Goal: Transaction & Acquisition: Purchase product/service

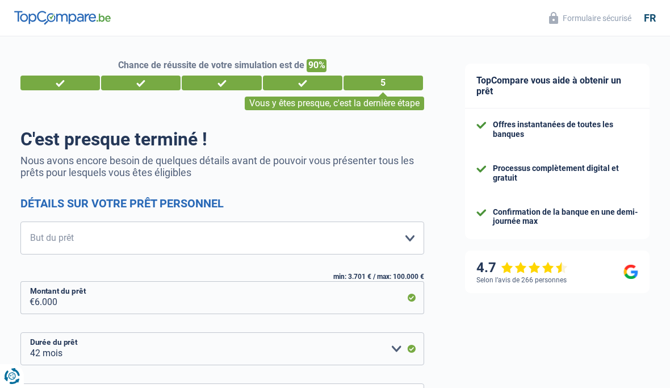
select select "42"
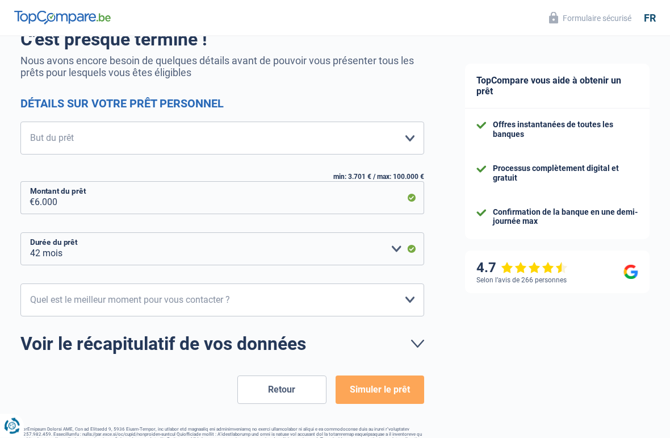
scroll to position [137, 0]
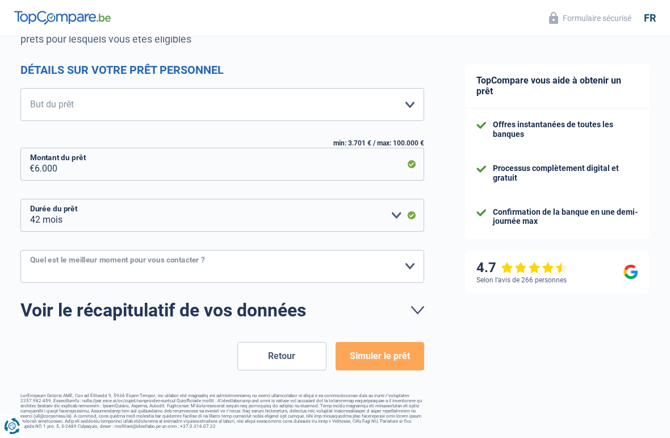
click at [75, 265] on select "10h-12h 12h-14h 14h-16h 16h-18h Veuillez sélectionner une option" at bounding box center [222, 266] width 404 height 33
click at [163, 264] on select "10h-12h 12h-14h 14h-16h 16h-18h Veuillez sélectionner une option" at bounding box center [222, 266] width 404 height 33
select select "14-16"
click at [135, 204] on select "12 mois 18 mois 24 mois 30 mois 36 mois 42 mois Veuillez sélectionner une option" at bounding box center [222, 215] width 404 height 33
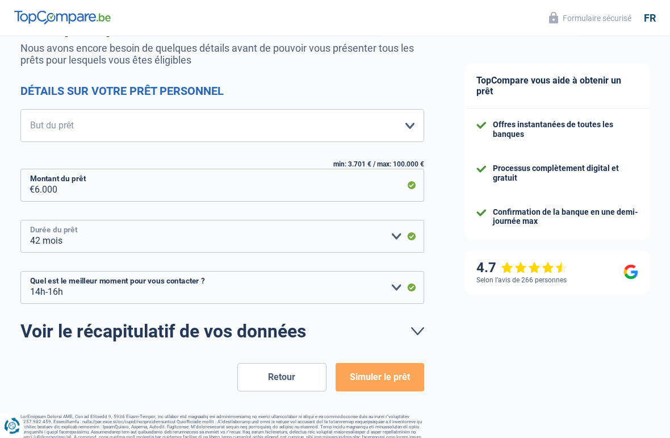
scroll to position [110, 0]
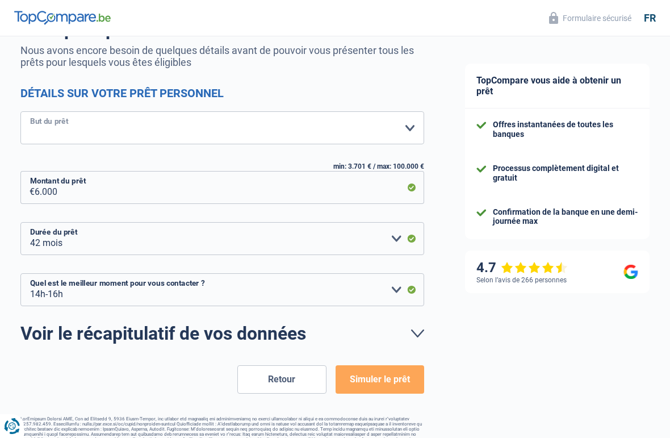
click at [98, 130] on select "Confort maison: meubles, textile, peinture, électroménager, outillage non-profe…" at bounding box center [222, 127] width 404 height 33
select select "houseOrGarden"
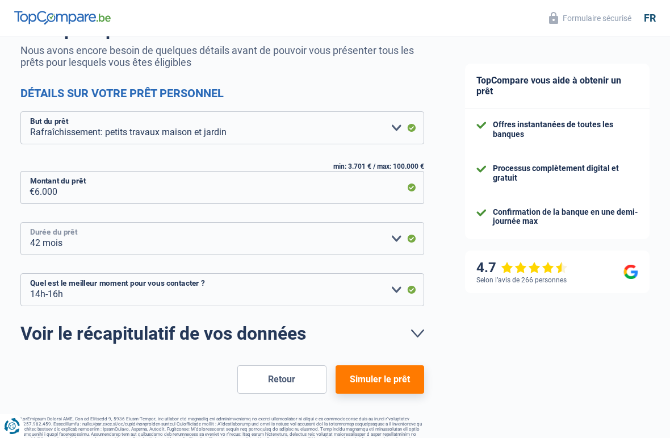
click at [130, 247] on select "12 mois 18 mois 24 mois 30 mois 36 mois 42 mois Veuillez sélectionner une option" at bounding box center [222, 238] width 404 height 33
click at [383, 372] on button "Simuler le prêt" at bounding box center [379, 379] width 89 height 28
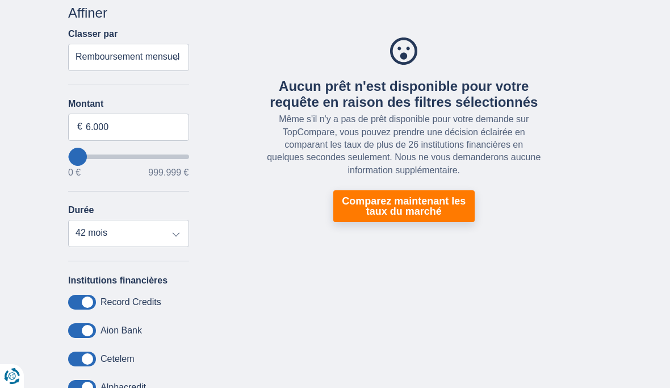
scroll to position [58, 0]
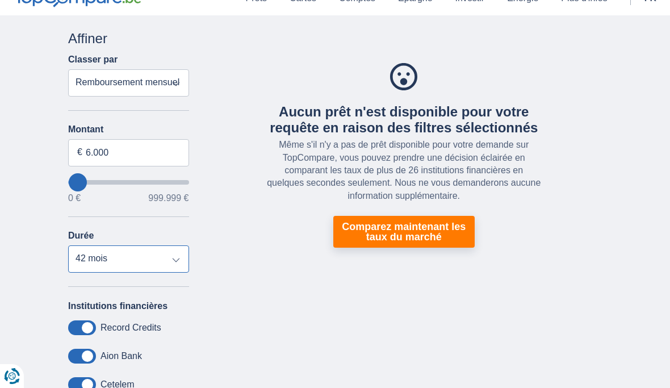
click at [132, 271] on select "12 mois 18 mois 24 mois 30 mois 36 mois 42 mois" at bounding box center [128, 258] width 121 height 27
select select "36"
click at [89, 84] on select "Remboursement total TAEG Remboursement mensuel" at bounding box center [128, 82] width 121 height 27
click at [86, 73] on select "Remboursement total TAEG Remboursement mensuel" at bounding box center [128, 82] width 121 height 27
select select "trp+"
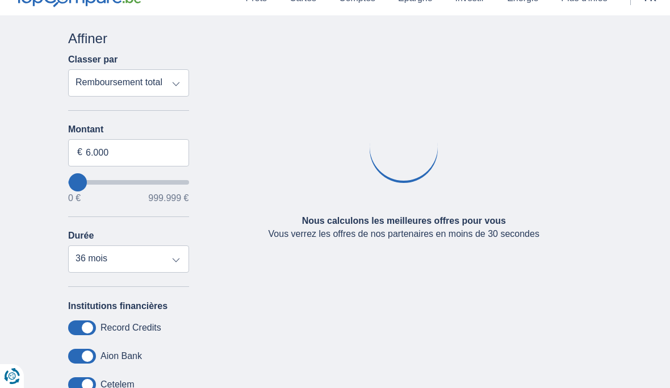
click at [8, 137] on div "× widget.non-eligible-application.title widget.non-eligible-application.text no…" at bounding box center [335, 270] width 670 height 510
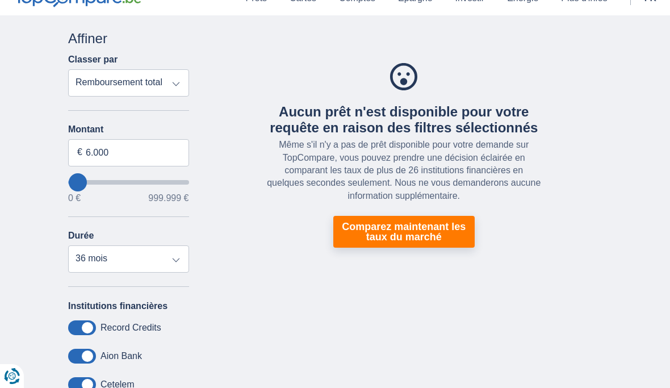
type input "122000"
click at [90, 180] on input "wantToBorrow" at bounding box center [128, 182] width 121 height 5
type input "122.000"
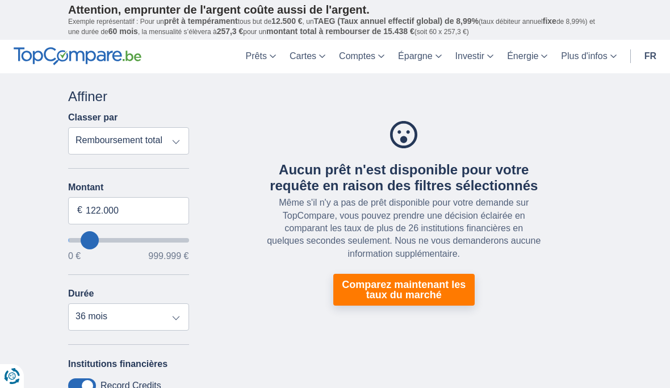
select select "120"
type input "44.000"
type input "44000"
type input "33.000"
type input "33000"
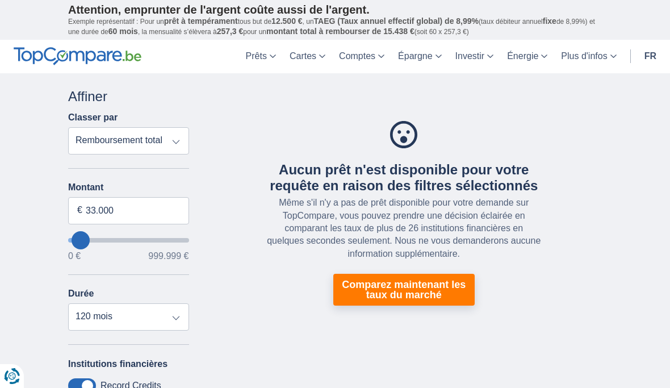
type input "22.000"
type input "22000"
type input "17.000"
type input "17000"
select select "84"
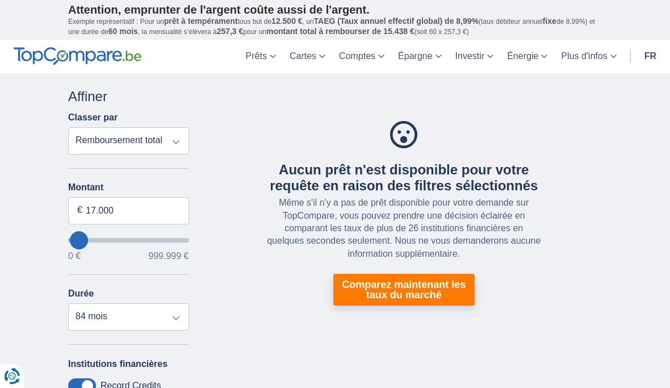
type input "11.000"
type input "11000"
select select "60"
type input "6.000"
type input "6000"
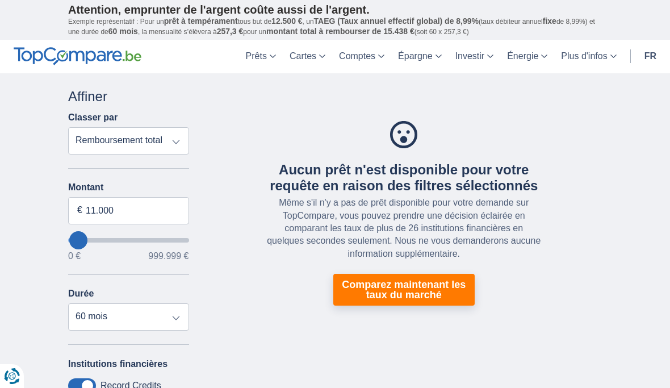
select select "42"
type input "0"
select select "12"
type input "0"
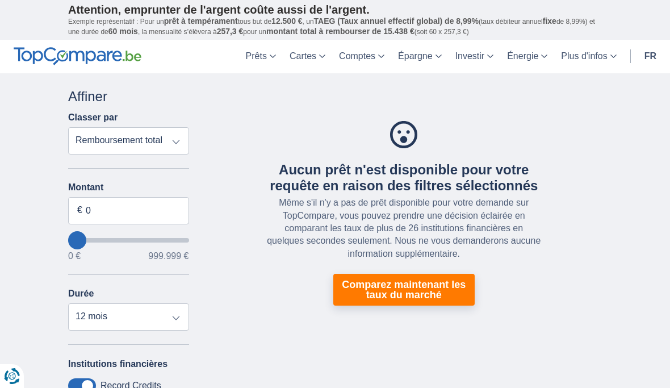
type input "17.000"
type input "17000"
type input "39.000"
type input "39000"
type input "61.000"
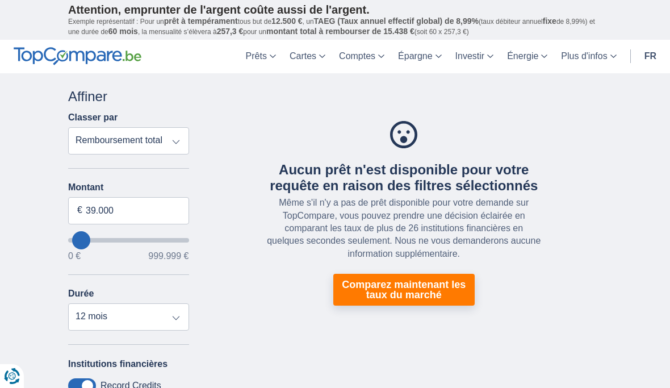
type input "61000"
type input "72.000"
type input "72000"
select select "120"
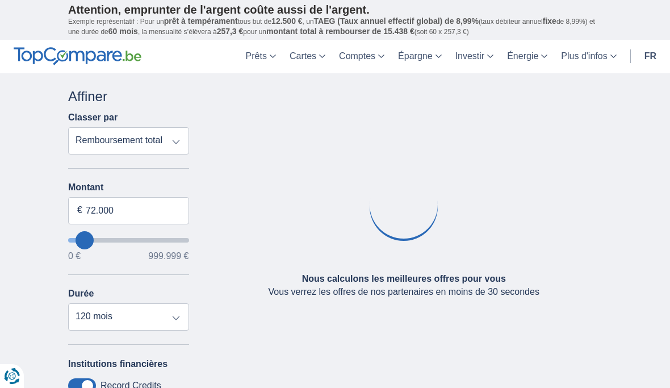
type input "89.000"
type input "89000"
type input "94.000"
type input "94000"
type input "89.000"
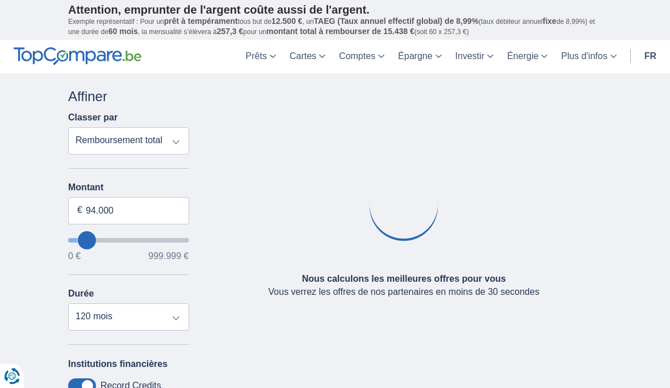
type input "89000"
type input "83.000"
type input "83000"
type input "78.000"
type input "78000"
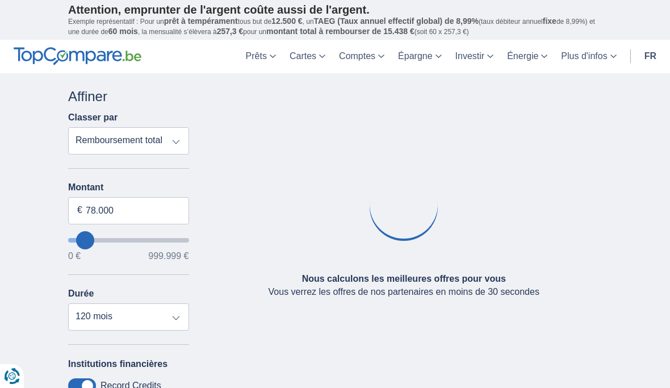
type input "72.000"
type input "72000"
type input "66.000"
type input "66000"
type input "61.000"
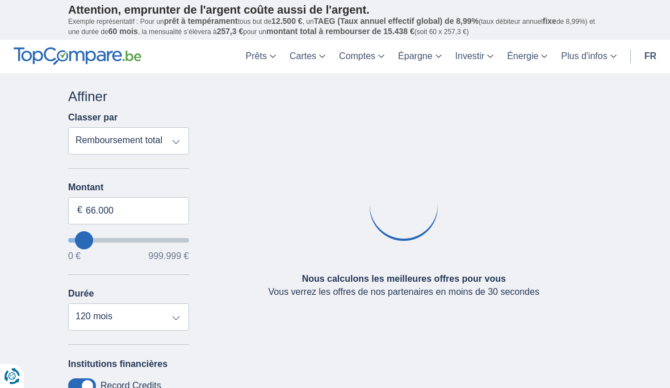
type input "61000"
type input "55.000"
type input "55000"
type input "50.000"
type input "50000"
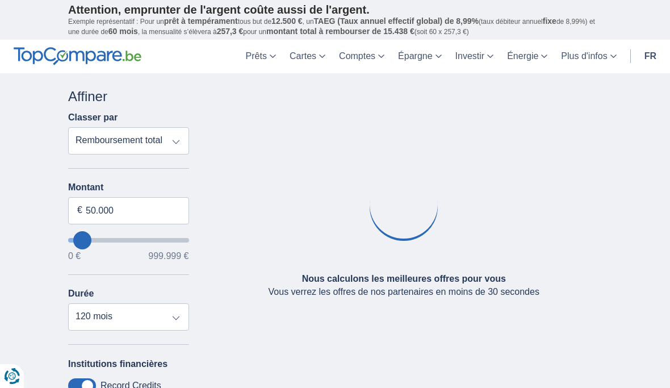
type input "44.000"
type input "44000"
type input "39.000"
type input "39000"
type input "33.000"
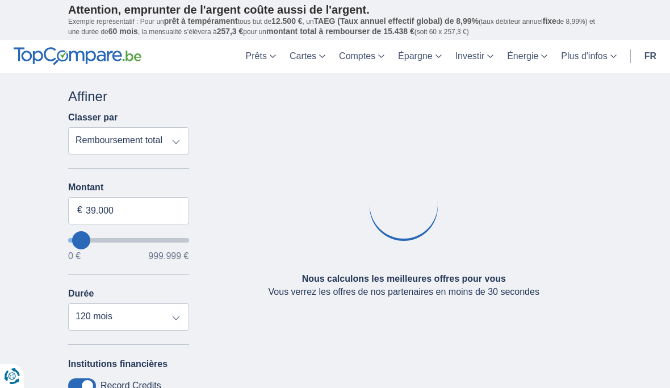
type input "33000"
type input "28.000"
type input "28000"
type input "22.000"
type input "22000"
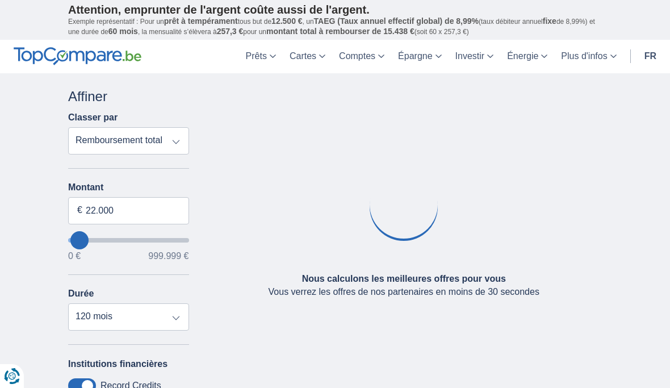
type input "17.000"
type input "17000"
select select "84"
type input "11.000"
type input "11000"
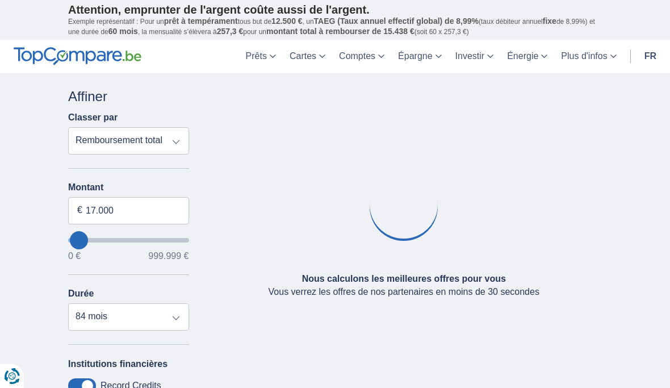
select select "60"
type input "6.000"
type input "6000"
select select "42"
type input "0"
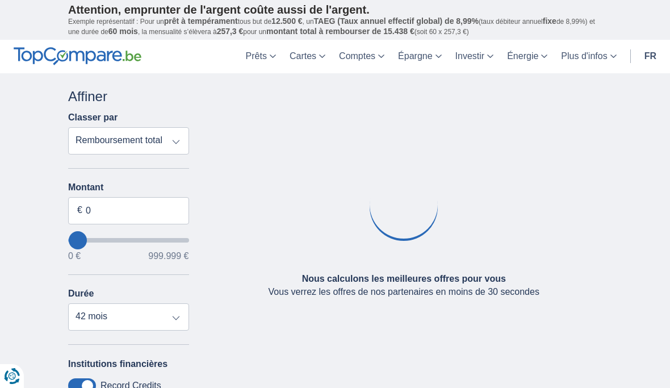
type input "0"
select select "12"
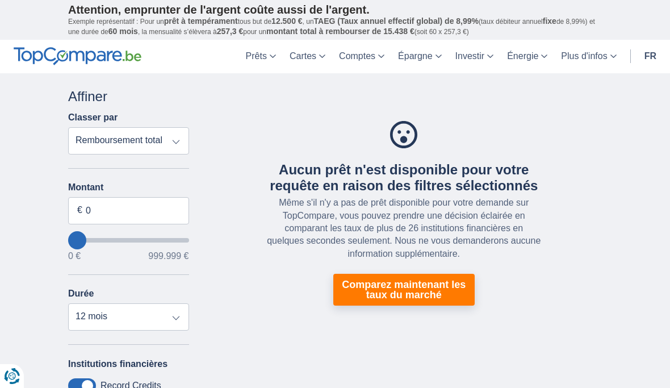
type input "6.000"
type input "6000"
select select "42"
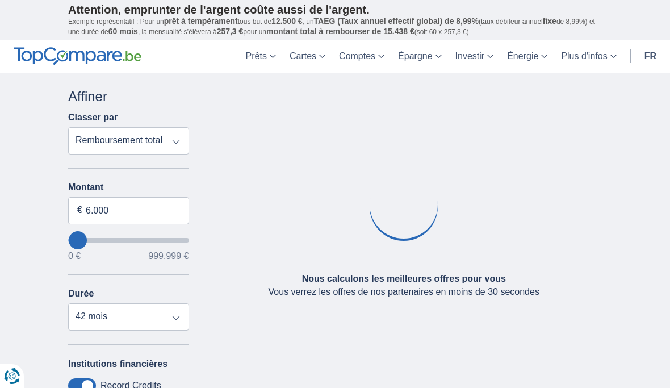
type input "11.000"
type input "11000"
select select "60"
type input "11000"
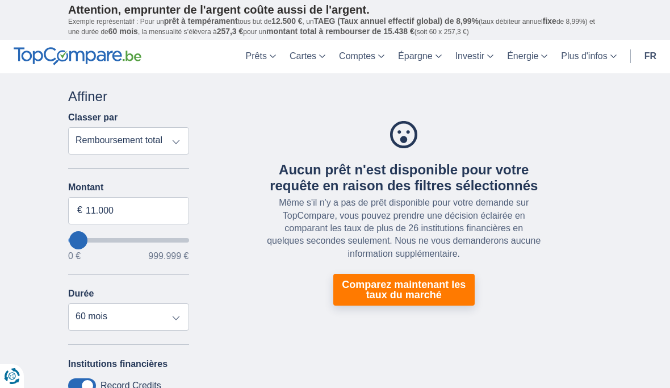
click at [89, 139] on select "Remboursement total TAEG Remboursement mensuel" at bounding box center [128, 140] width 121 height 27
select select "mrp+"
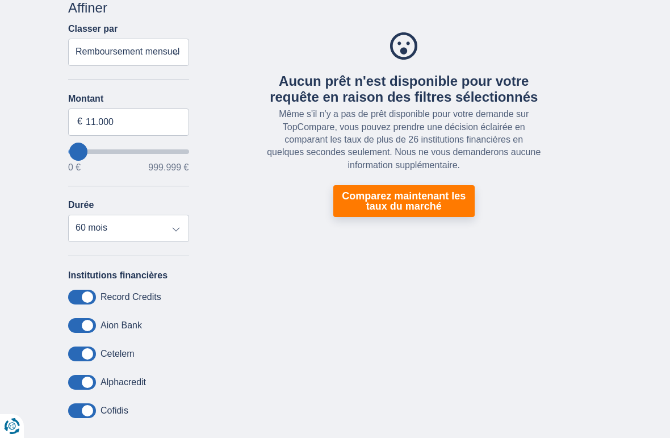
scroll to position [90, 0]
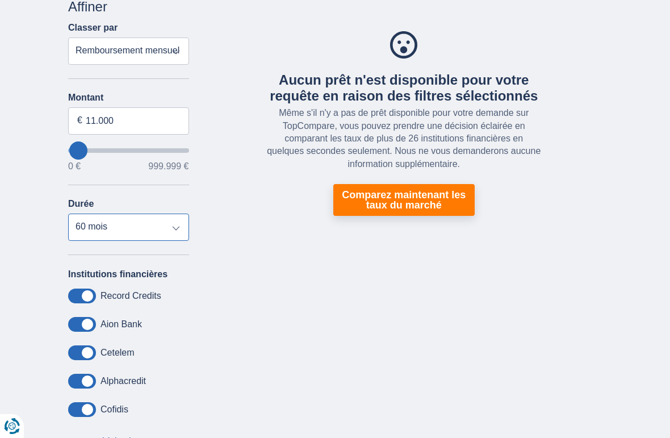
click at [86, 221] on select "12 mois 18 mois 24 mois 30 mois 36 mois 42 mois 48 mois 60 mois" at bounding box center [128, 226] width 121 height 27
select select "36"
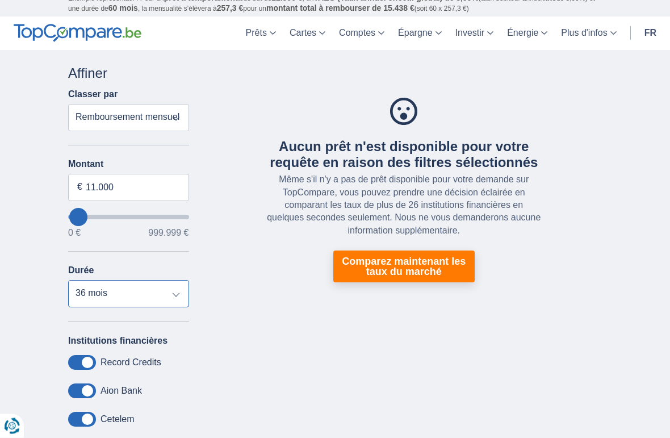
scroll to position [24, 0]
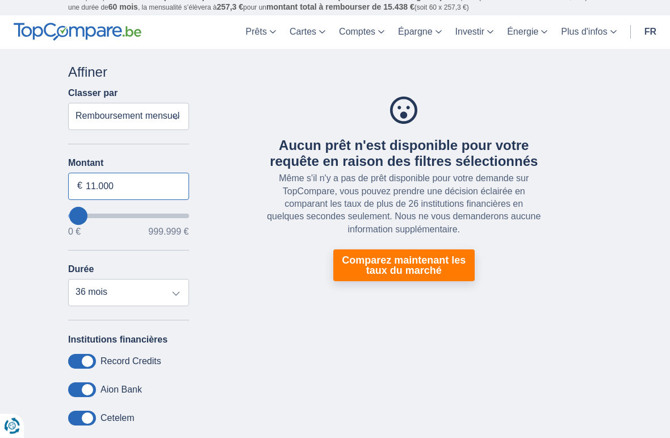
click at [99, 182] on input "11.000" at bounding box center [128, 186] width 121 height 27
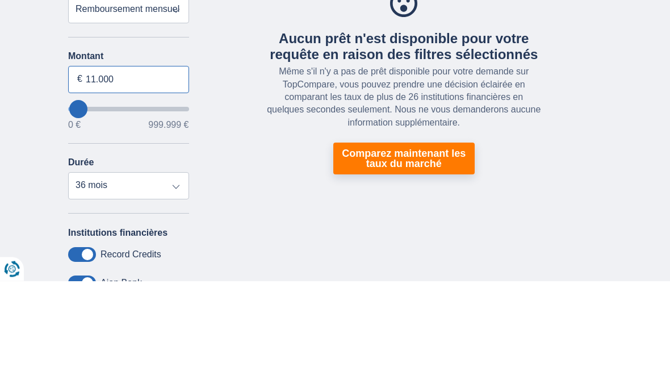
click at [145, 173] on input "11.000" at bounding box center [128, 186] width 121 height 27
type input "1"
type input "12.500"
click at [24, 83] on div "× widget.non-eligible-application.title widget.non-eligible-application.text no…" at bounding box center [335, 304] width 670 height 510
type input "13000"
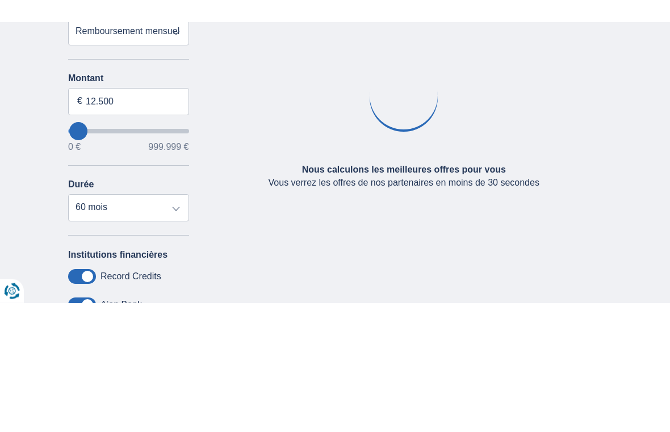
scroll to position [131, 0]
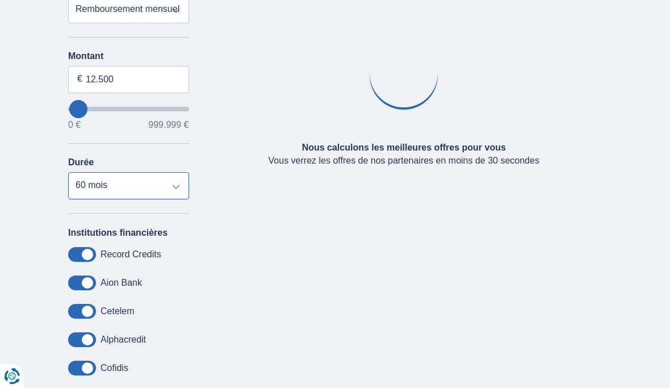
click at [91, 191] on select "12 mois 18 mois 24 mois 30 mois 36 mois 42 mois 48 mois 60 mois" at bounding box center [128, 185] width 121 height 27
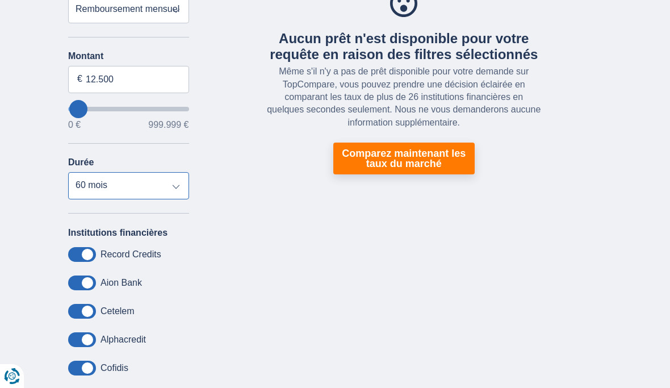
select select "48"
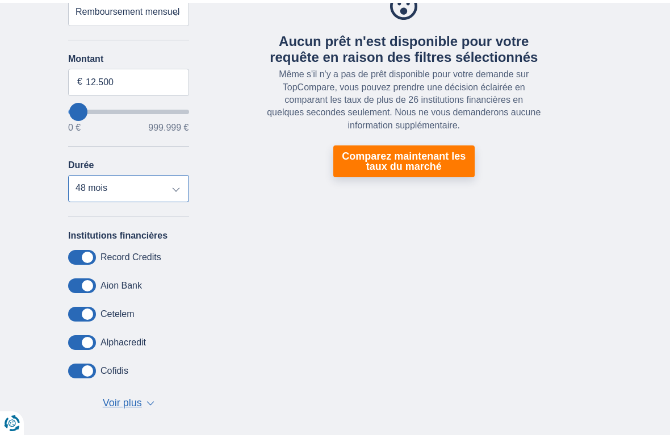
scroll to position [124, 0]
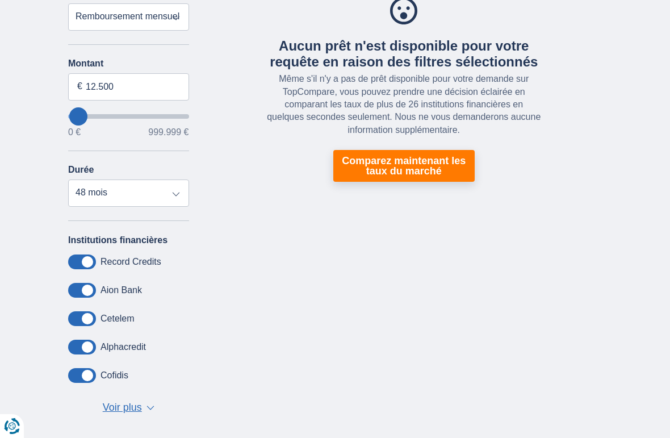
click at [430, 171] on link "Comparez maintenant les taux du marché" at bounding box center [403, 166] width 141 height 32
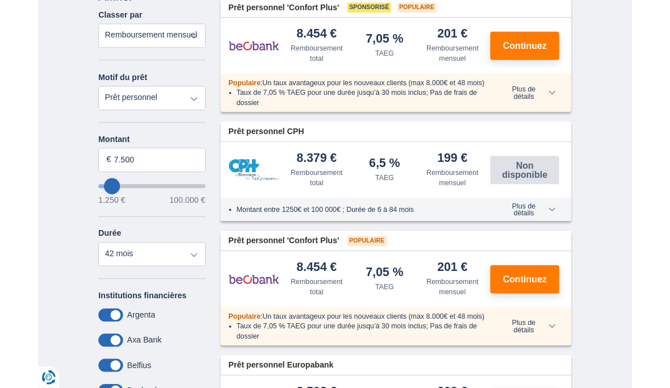
scroll to position [191, 0]
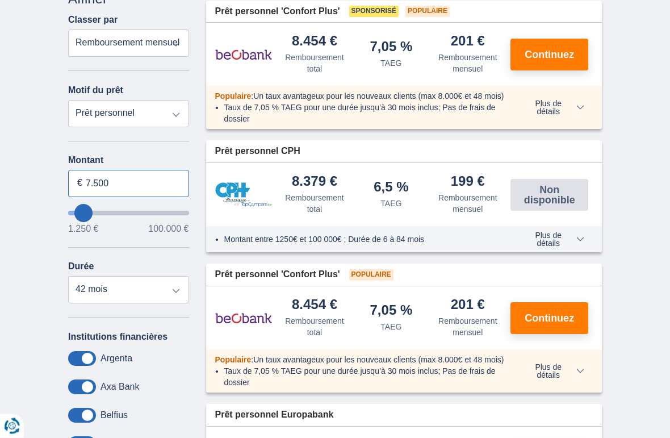
click at [111, 177] on input "7.500" at bounding box center [128, 183] width 121 height 27
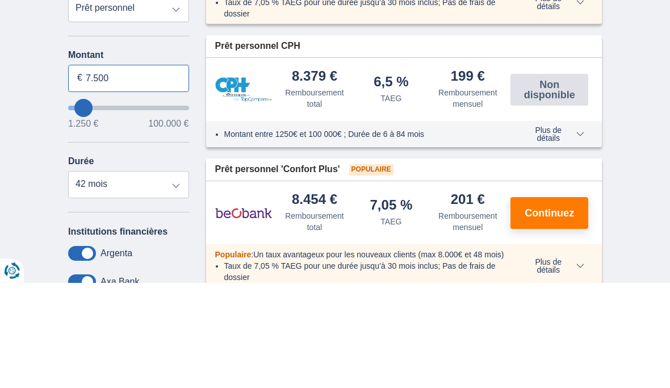
click at [138, 170] on input "7.500" at bounding box center [128, 183] width 121 height 27
type input "7"
type input "12.500"
click at [31, 74] on div "× widget.non-eligible-application.title widget.non-eligible-application.text no…" at bounding box center [335, 323] width 670 height 694
type input "12250"
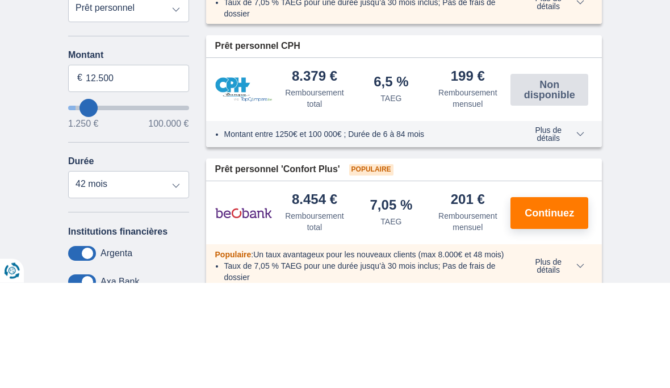
scroll to position [296, 0]
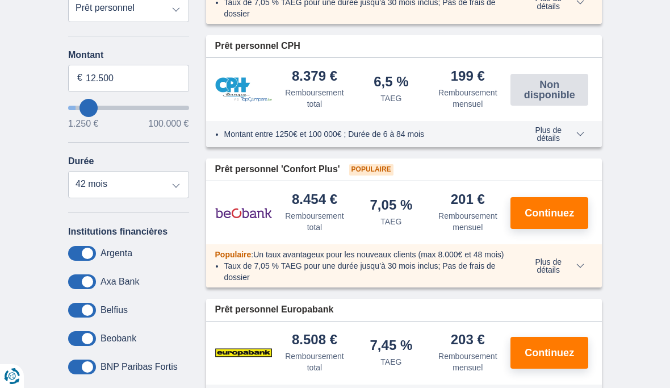
select select "60"
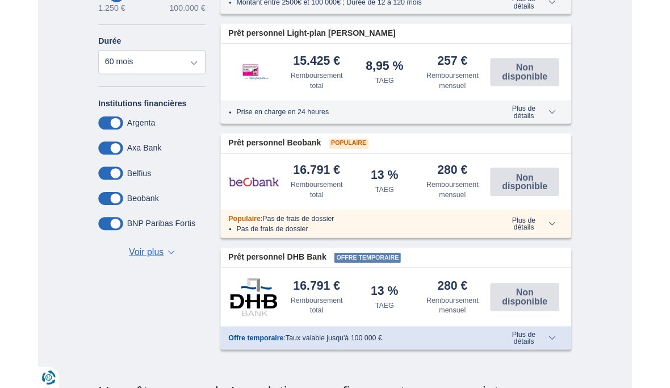
scroll to position [405, 0]
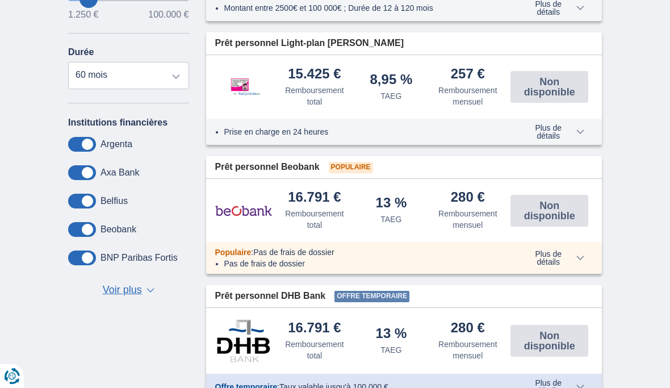
click at [566, 373] on div "Offre temporaire : Taux valable jusqu'à 100 000 € Plus de détails Moins de déta…" at bounding box center [404, 386] width 396 height 26
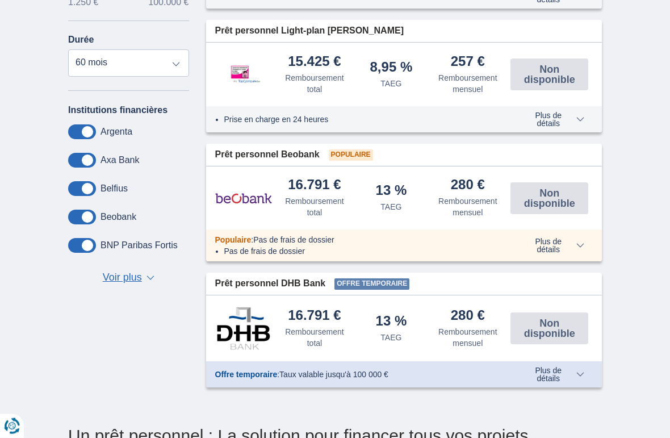
click at [582, 367] on span "Plus de détails" at bounding box center [553, 375] width 62 height 16
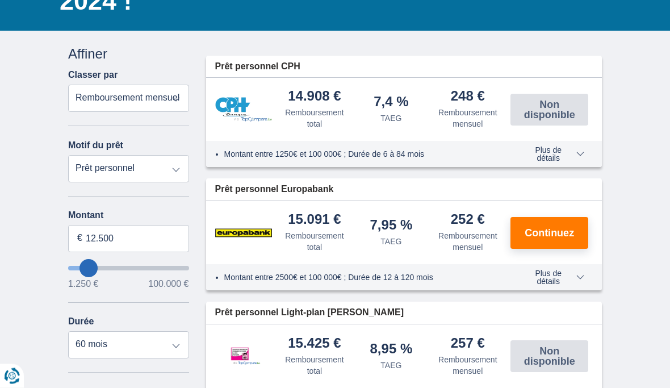
scroll to position [130, 0]
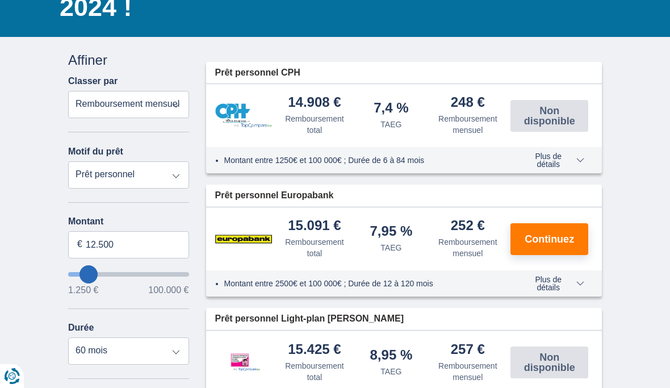
click at [557, 281] on span "Plus de détails" at bounding box center [553, 283] width 62 height 16
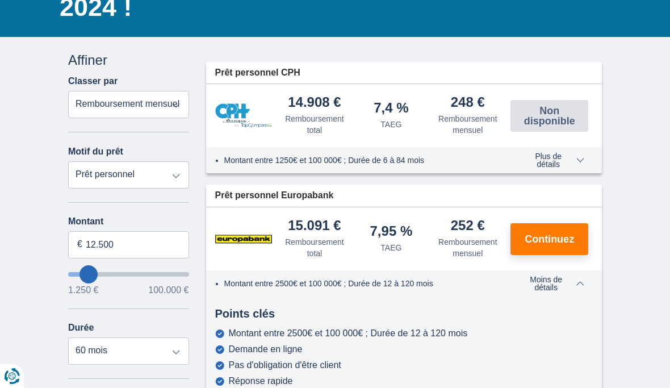
click at [563, 229] on button "Continuez" at bounding box center [549, 239] width 78 height 32
click at [564, 234] on span "Continuez" at bounding box center [548, 239] width 49 height 10
